Goal: Navigation & Orientation: Find specific page/section

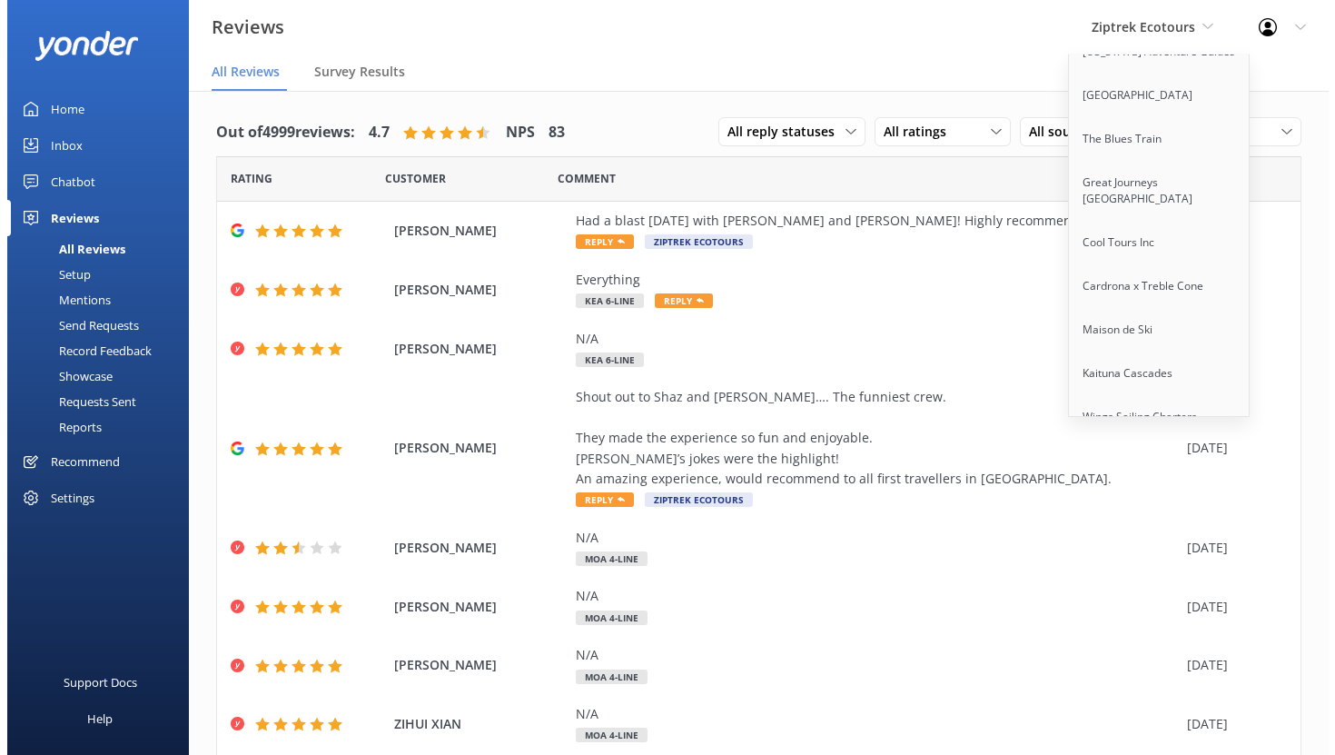
scroll to position [614, 0]
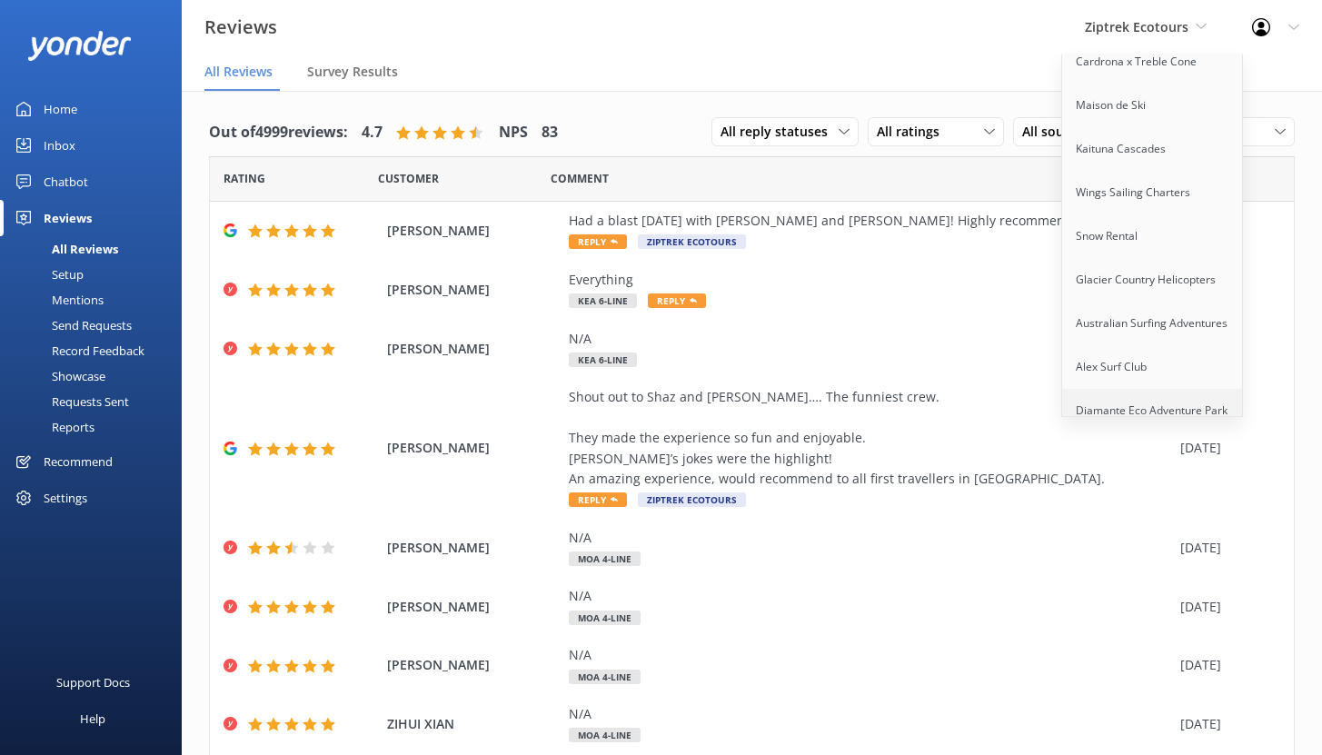
click at [1122, 399] on link "Diamante Eco Adventure Park" at bounding box center [1153, 411] width 182 height 44
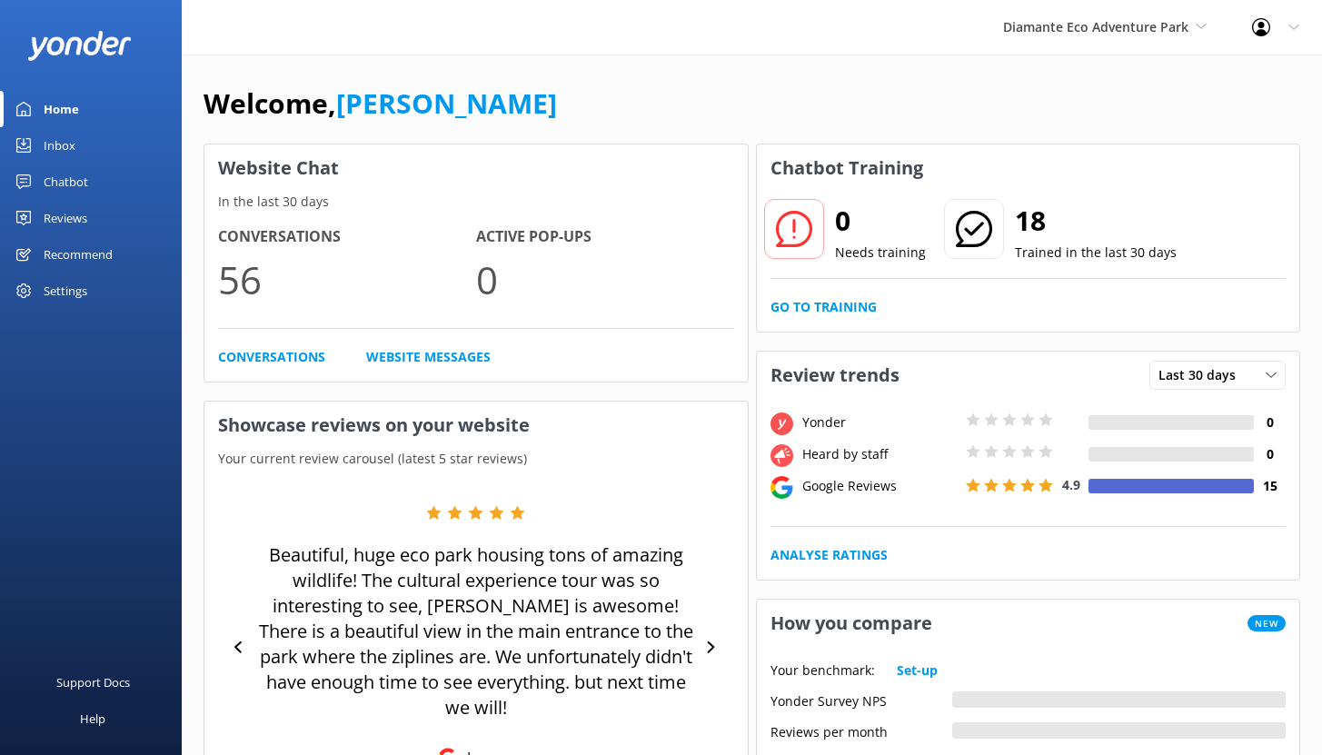
click at [67, 184] on div "Chatbot" at bounding box center [66, 181] width 45 height 36
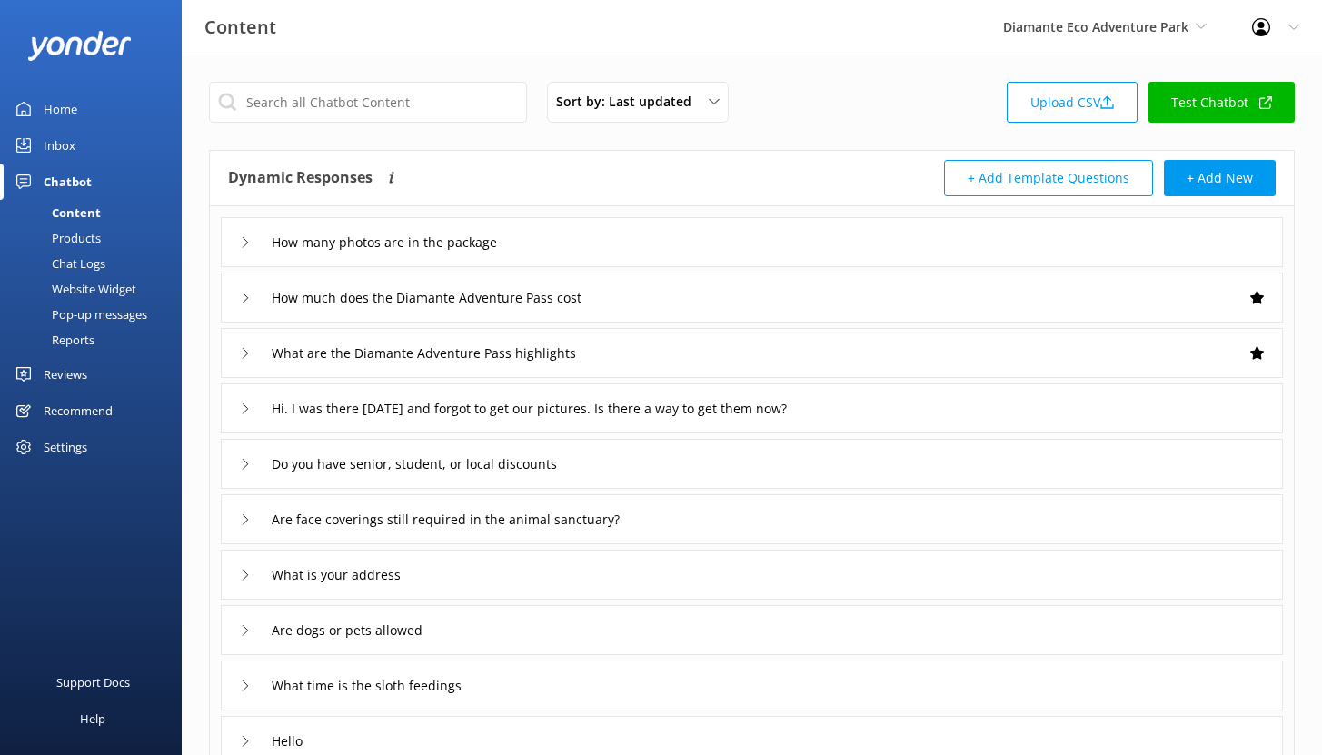
click at [74, 340] on div "Reports" at bounding box center [53, 339] width 84 height 25
